Goal: Information Seeking & Learning: Learn about a topic

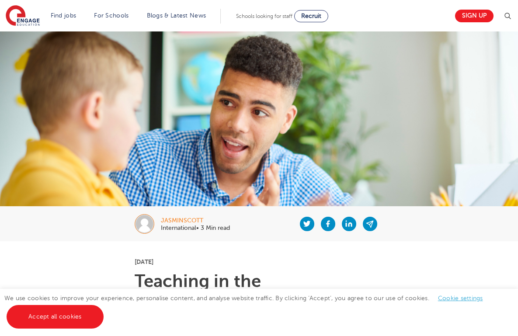
click at [250, 211] on div at bounding box center [307, 223] width 154 height 35
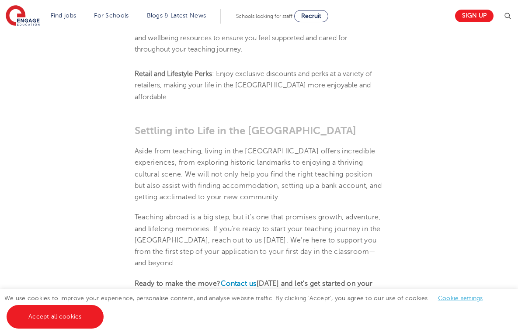
scroll to position [1357, 0]
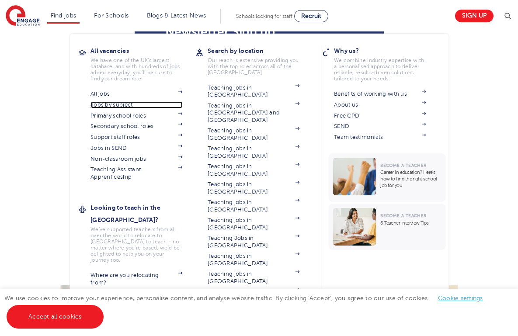
click at [123, 104] on link "Jobs by subject" at bounding box center [136, 104] width 92 height 7
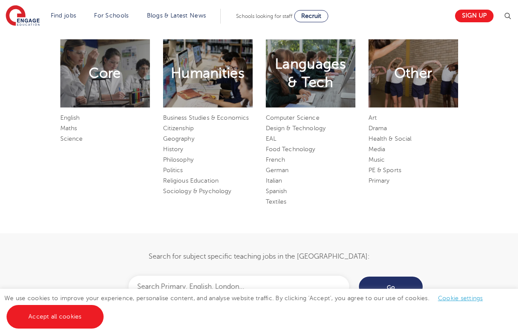
scroll to position [480, 0]
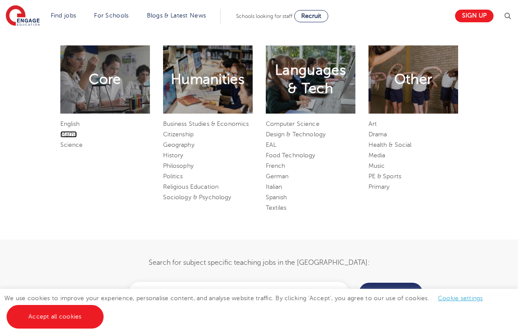
click at [60, 138] on link "Maths" at bounding box center [68, 134] width 17 height 7
click at [60, 127] on link "English" at bounding box center [70, 124] width 20 height 7
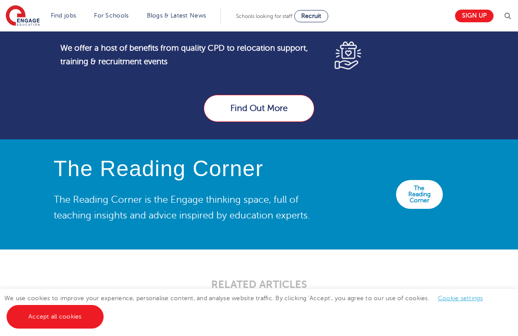
scroll to position [934, 0]
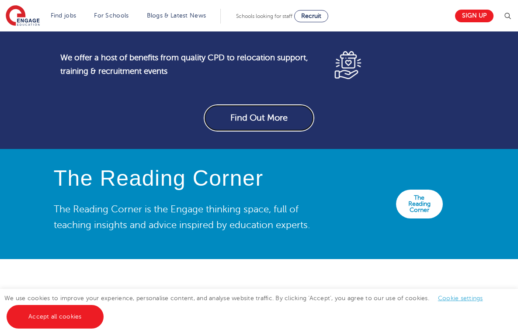
click at [258, 129] on link "Find Out More" at bounding box center [259, 117] width 111 height 27
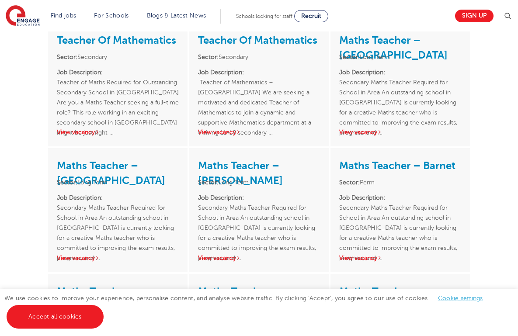
scroll to position [192, 0]
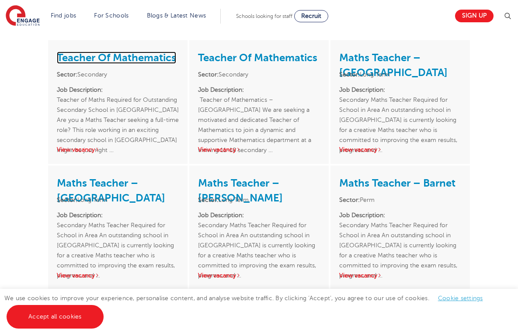
click at [86, 52] on link "Teacher Of Mathematics" at bounding box center [116, 58] width 119 height 12
click at [207, 146] on link "View vacancy" at bounding box center [219, 149] width 43 height 7
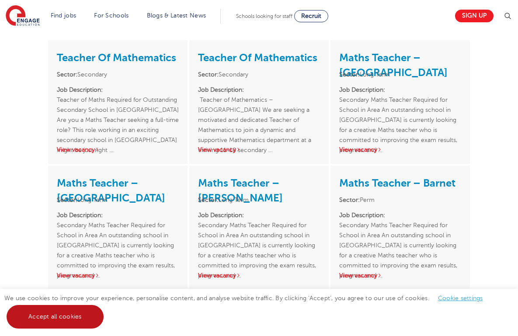
click at [65, 318] on link "Accept all cookies" at bounding box center [55, 317] width 97 height 24
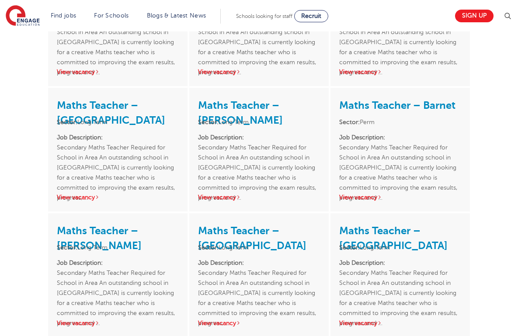
scroll to position [542, 0]
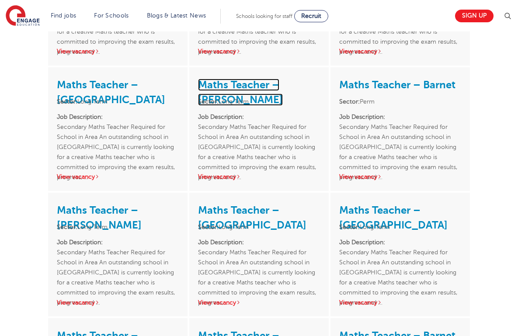
click at [255, 79] on link "Maths Teacher – Lewisham" at bounding box center [240, 92] width 85 height 27
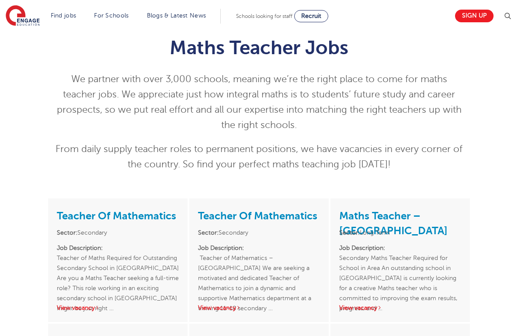
scroll to position [0, 0]
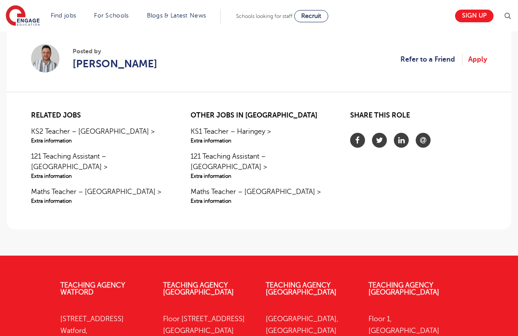
scroll to position [751, 0]
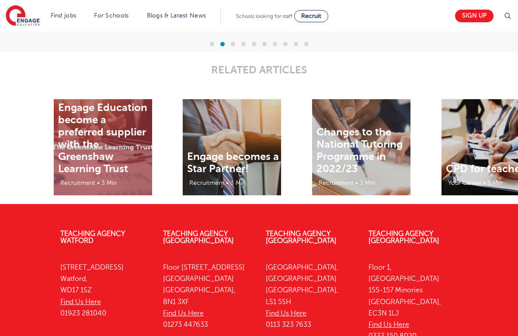
scroll to position [1729, 0]
